Goal: Transaction & Acquisition: Purchase product/service

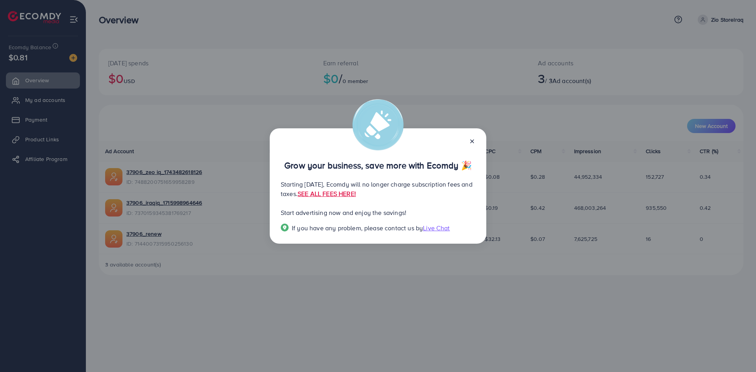
click at [472, 143] on icon at bounding box center [472, 141] width 6 height 6
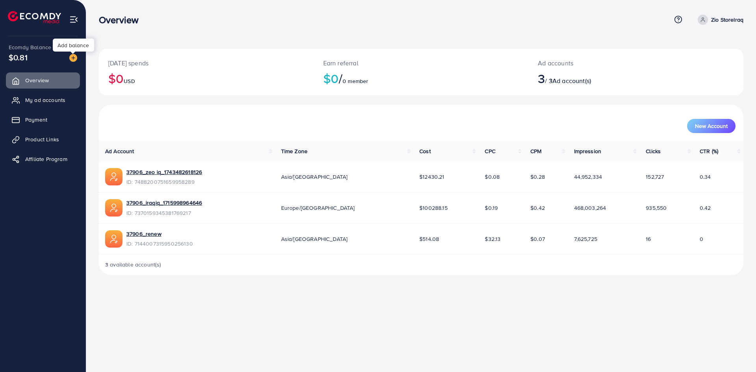
click at [72, 57] on img at bounding box center [73, 58] width 8 height 8
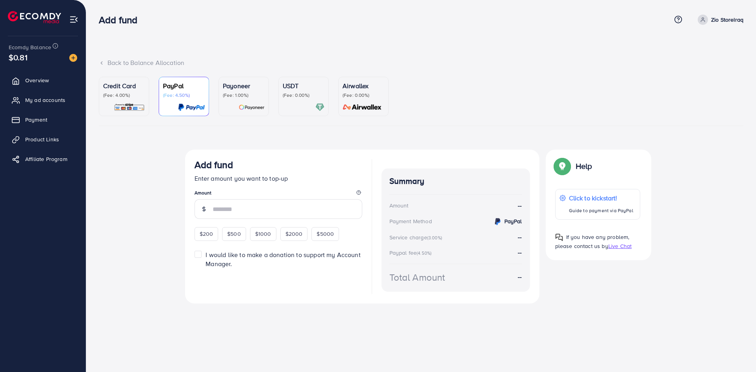
click at [117, 91] on p "Credit Card" at bounding box center [124, 85] width 42 height 9
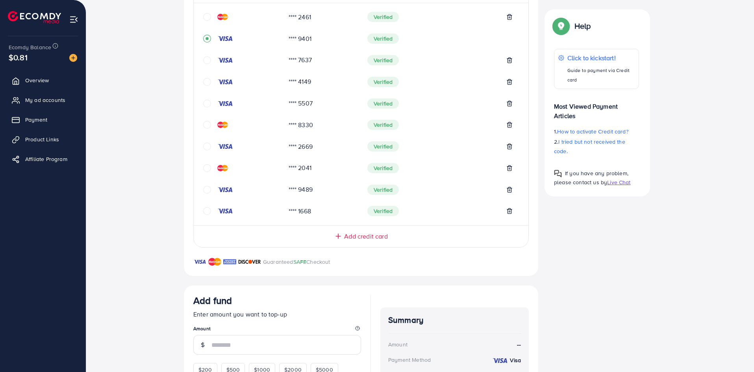
scroll to position [196, 0]
click at [163, 234] on div "Top-up Success! Thanks you for your purchase. Please check your balance again. …" at bounding box center [420, 206] width 643 height 506
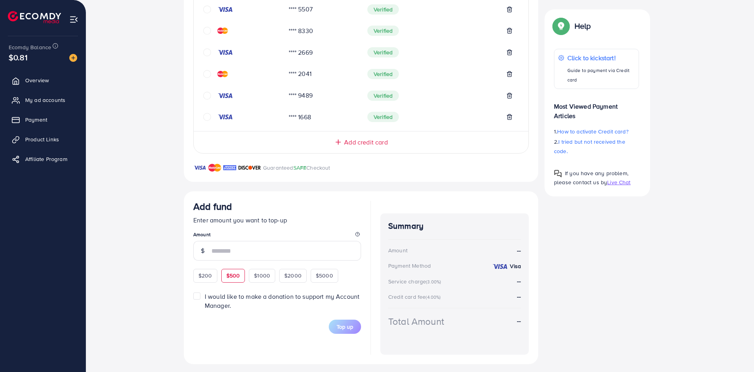
scroll to position [297, 0]
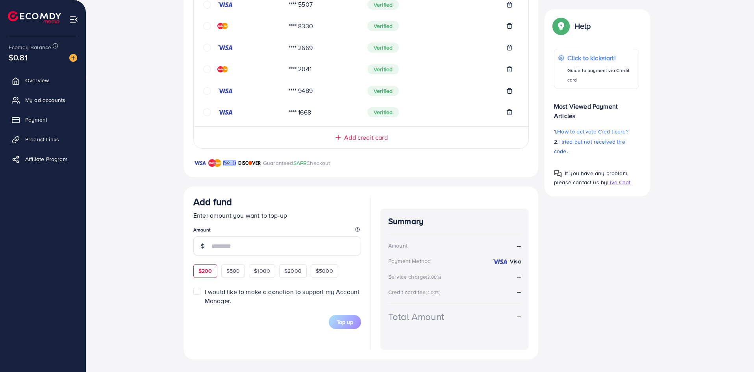
click at [210, 269] on span "$200" at bounding box center [205, 271] width 14 height 8
type input "***"
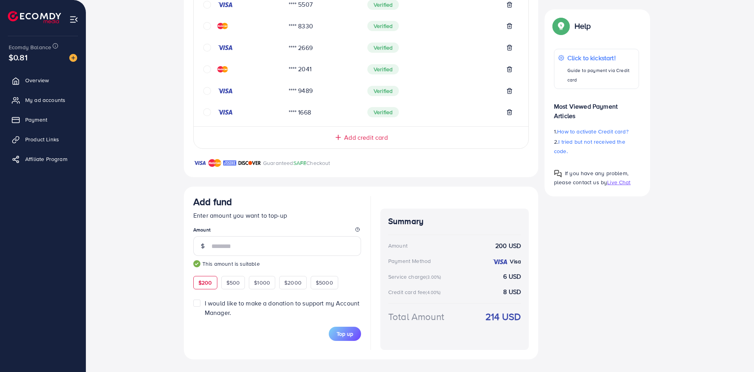
click at [298, 215] on p "Enter amount you want to top-up" at bounding box center [277, 215] width 168 height 9
click at [346, 331] on span "Top up" at bounding box center [345, 334] width 17 height 8
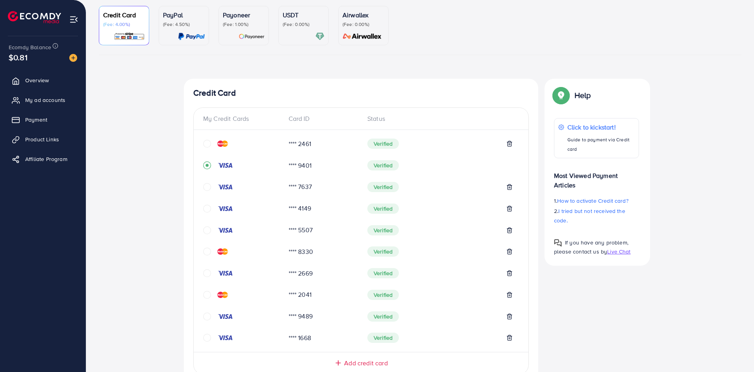
scroll to position [0, 0]
